Goal: Task Accomplishment & Management: Manage account settings

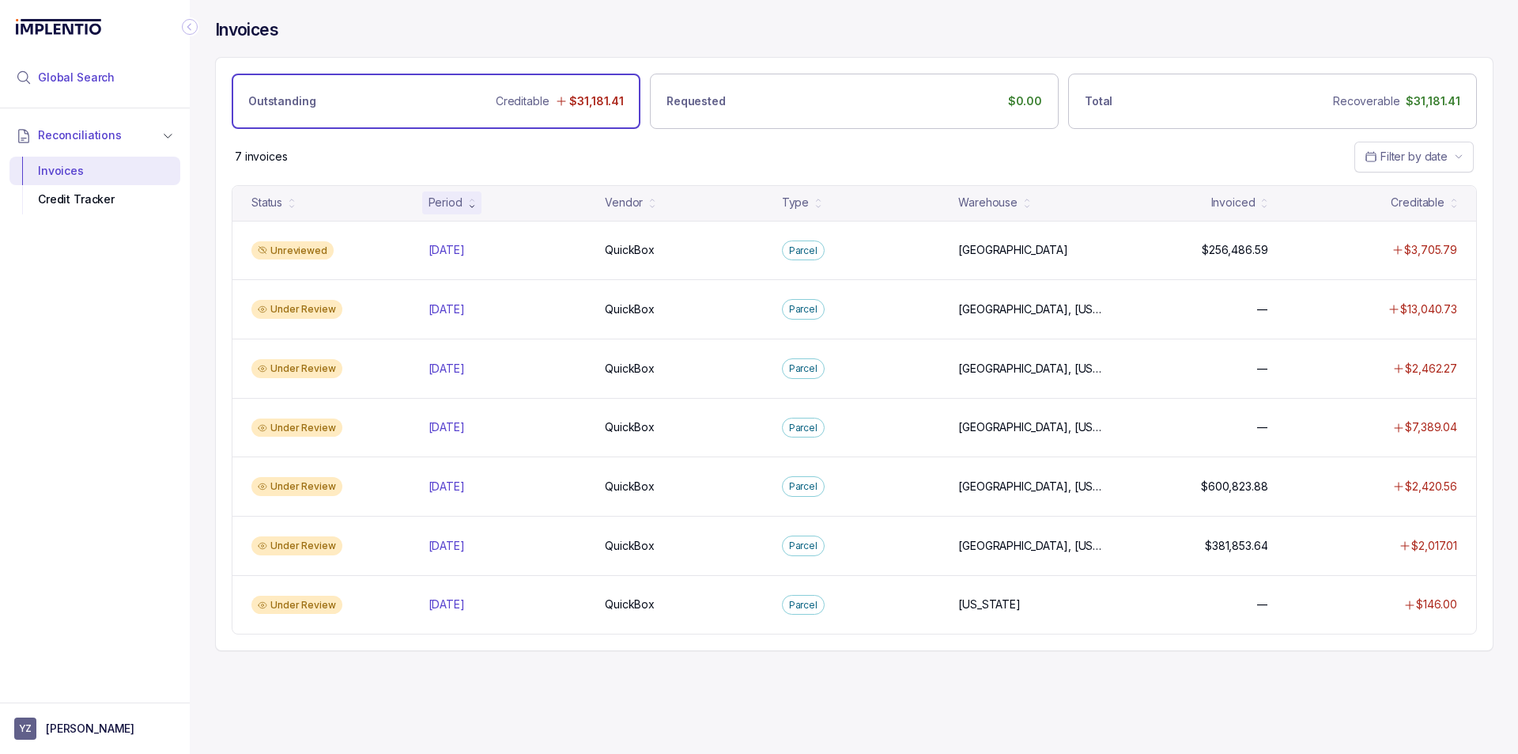
click at [108, 75] on span "Global Search" at bounding box center [76, 78] width 77 height 16
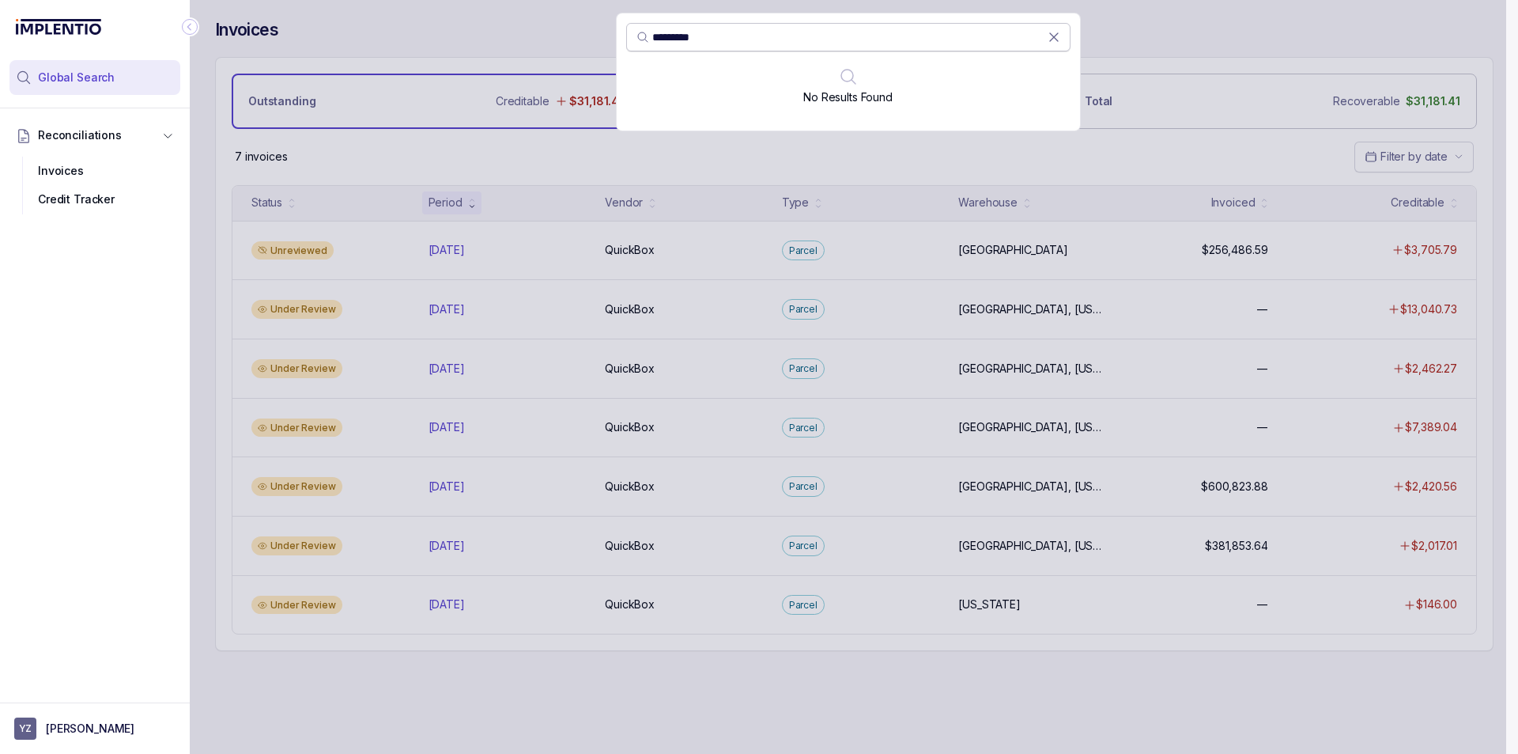
paste input "search"
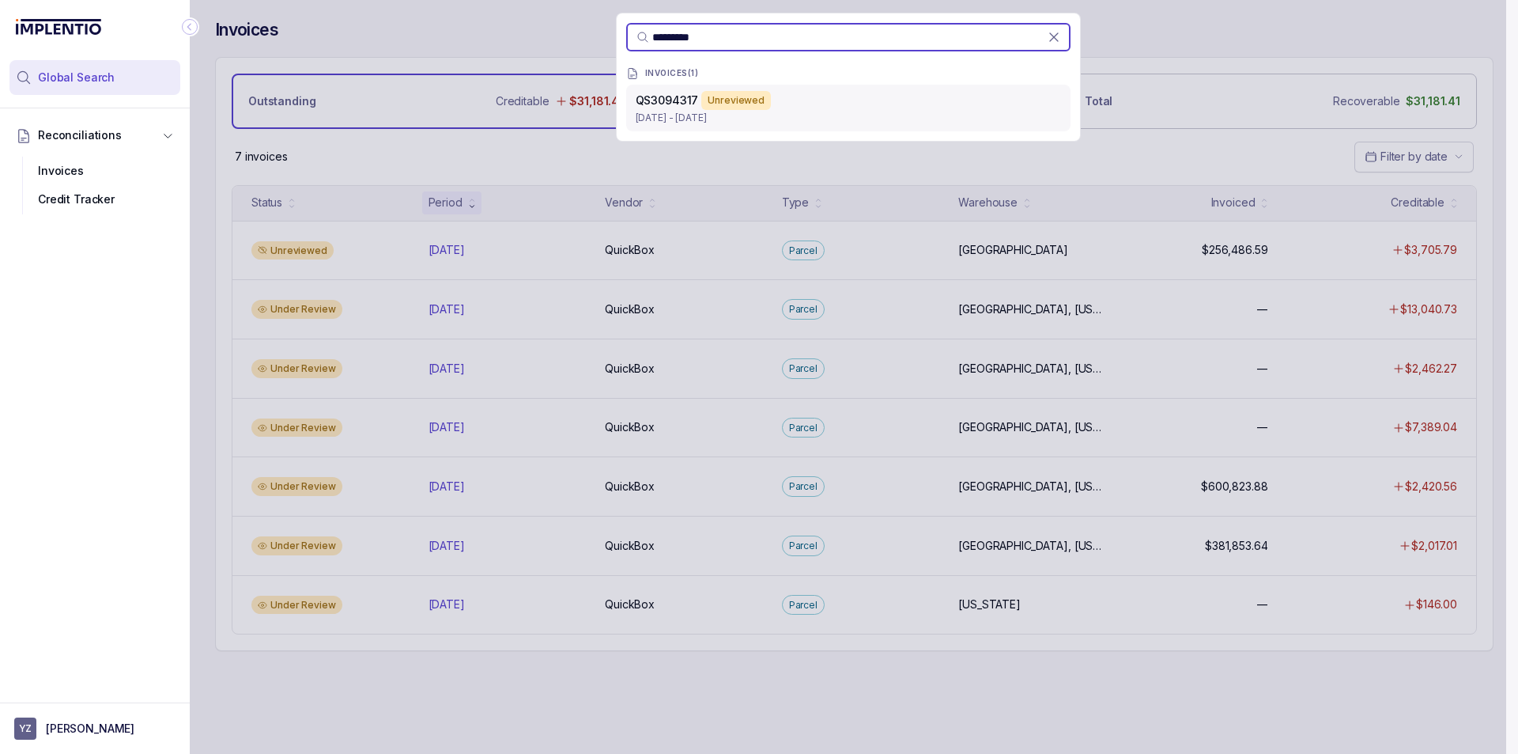
type input "*********"
click at [693, 110] on p "[DATE] - [DATE]" at bounding box center [848, 118] width 425 height 16
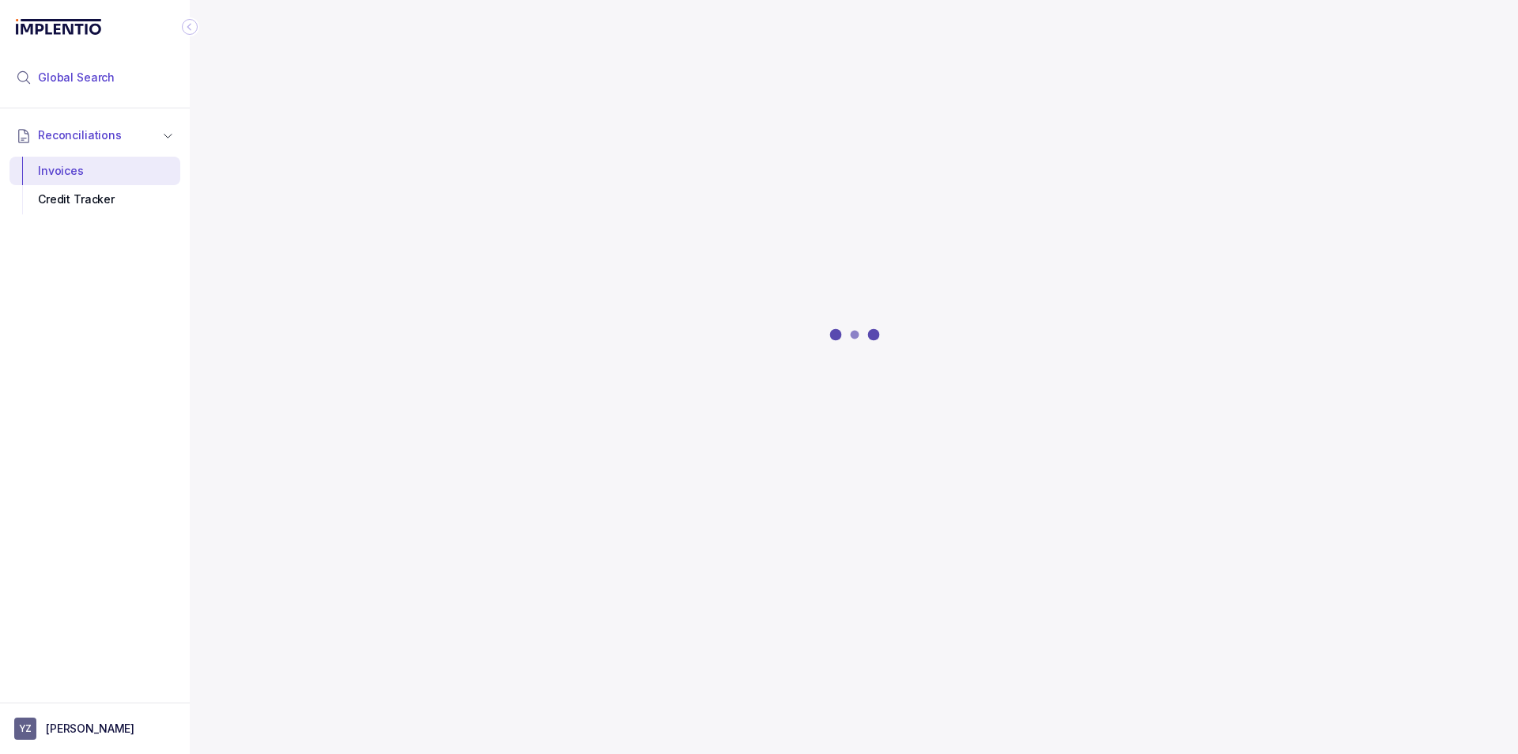
click at [62, 81] on span "Global Search" at bounding box center [76, 78] width 77 height 16
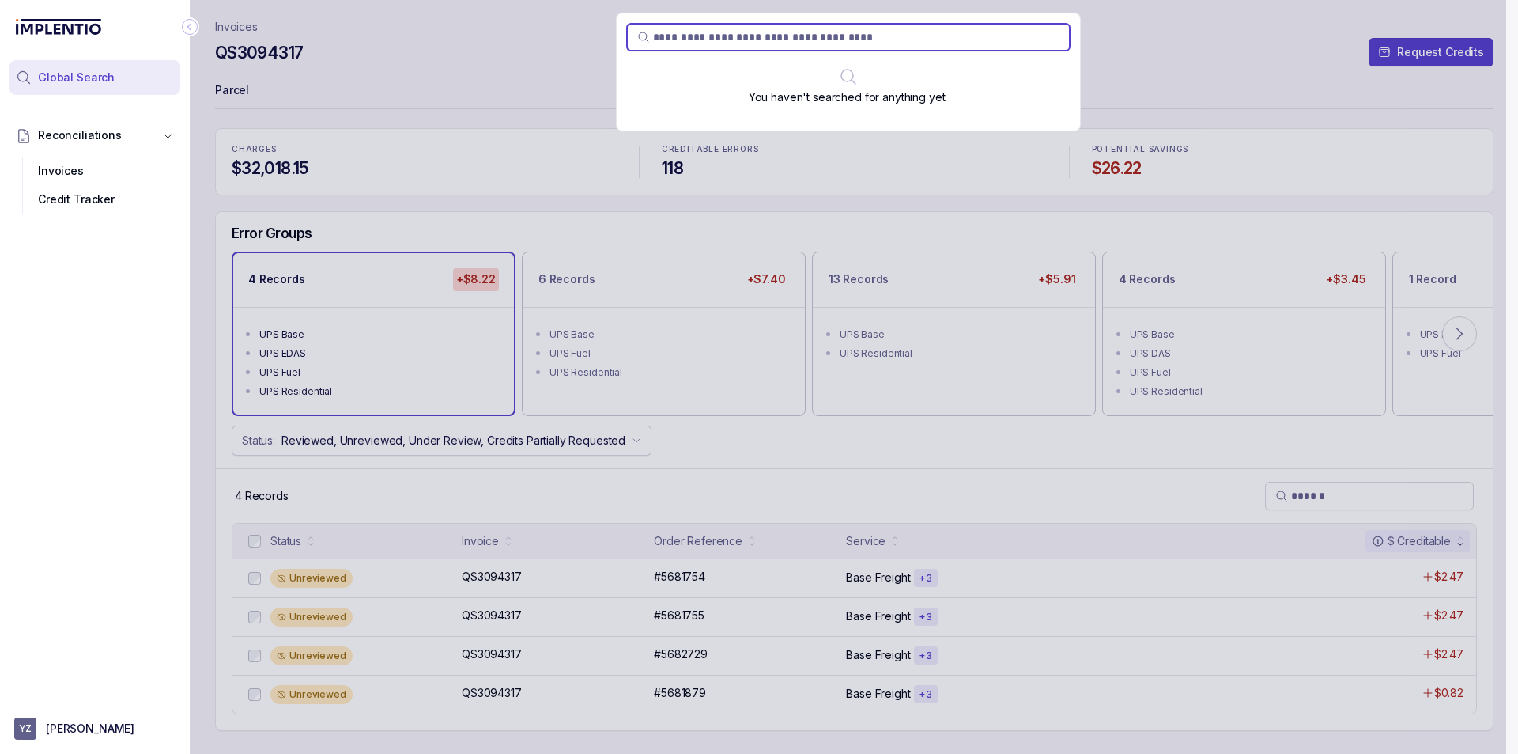
click at [1274, 67] on div "You haven't searched for anything yet." at bounding box center [848, 377] width 1317 height 754
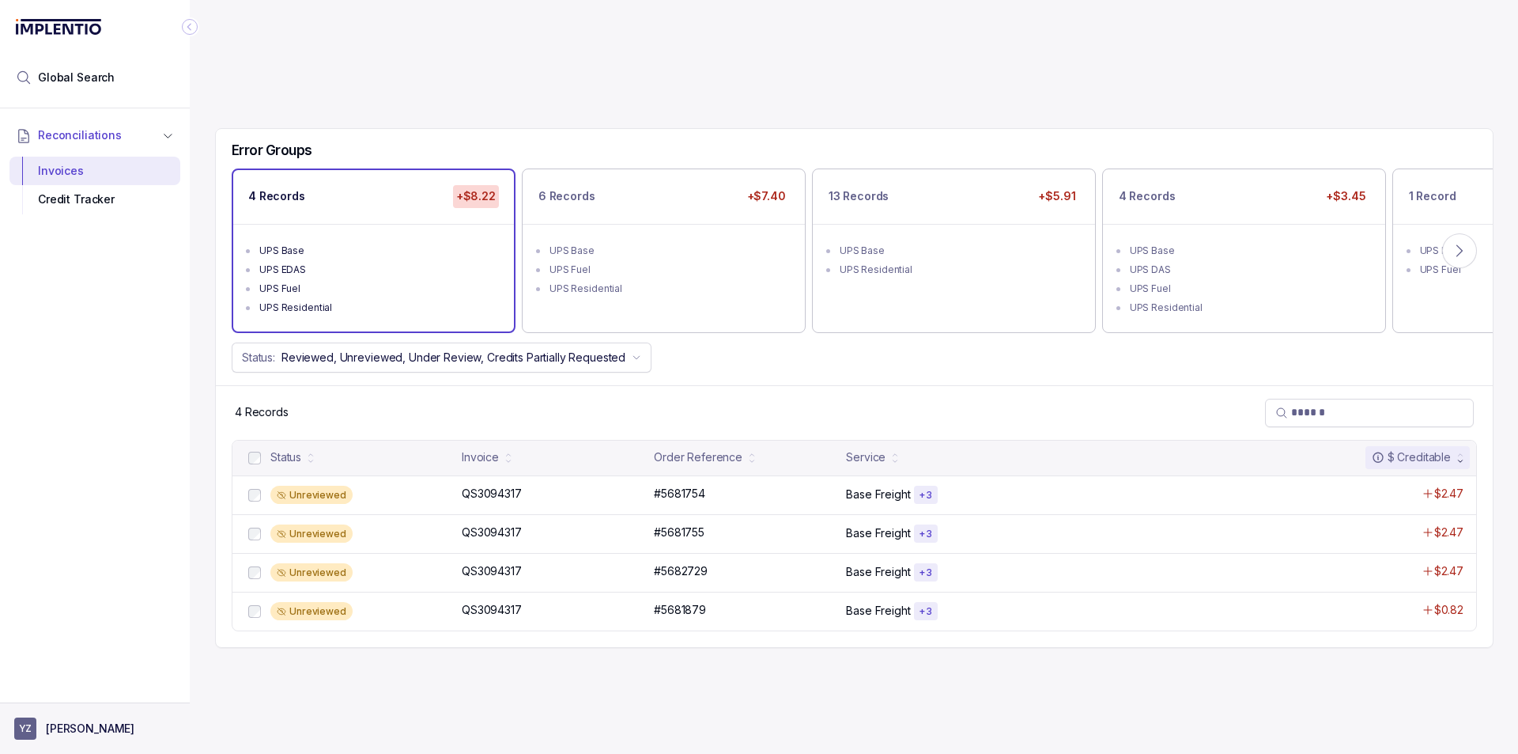
click at [70, 730] on p "[PERSON_NAME]" at bounding box center [90, 728] width 89 height 16
click at [50, 687] on p "Logout" at bounding box center [104, 694] width 131 height 16
